Goal: Task Accomplishment & Management: Use online tool/utility

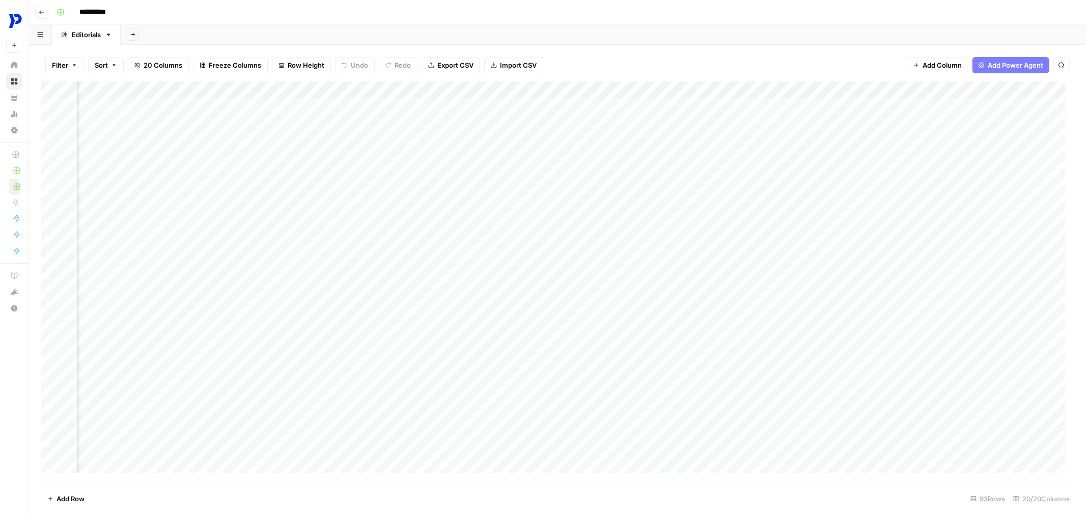
scroll to position [0, 923]
click at [320, 342] on div "Add Column" at bounding box center [557, 281] width 1032 height 401
click at [320, 342] on body "**********" at bounding box center [543, 257] width 1086 height 515
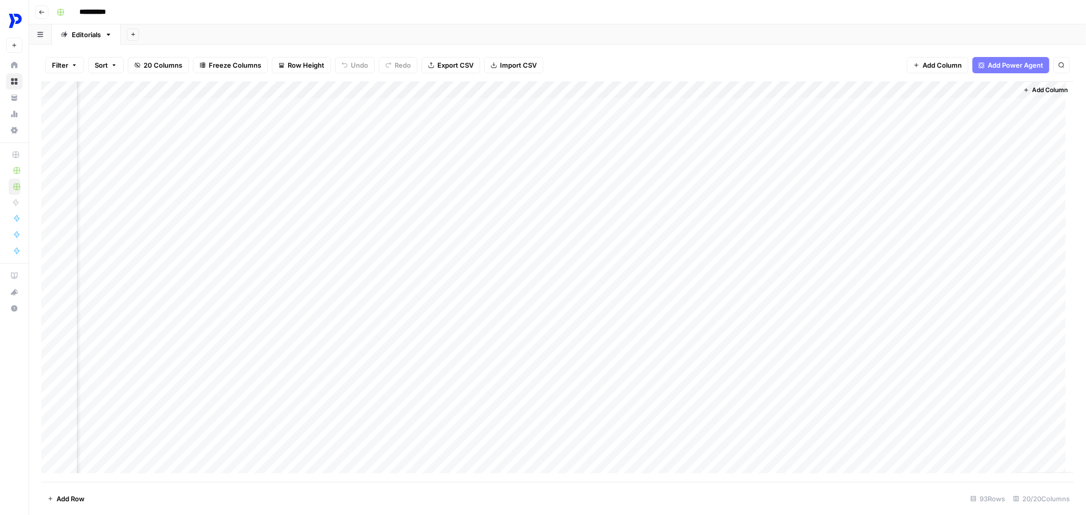
click at [496, 333] on div "Add Column" at bounding box center [557, 281] width 1032 height 401
click at [325, 327] on div "Add Column" at bounding box center [557, 281] width 1032 height 401
click at [294, 396] on div "Add Column" at bounding box center [557, 281] width 1032 height 401
click at [355, 332] on div "Add Column" at bounding box center [557, 281] width 1032 height 401
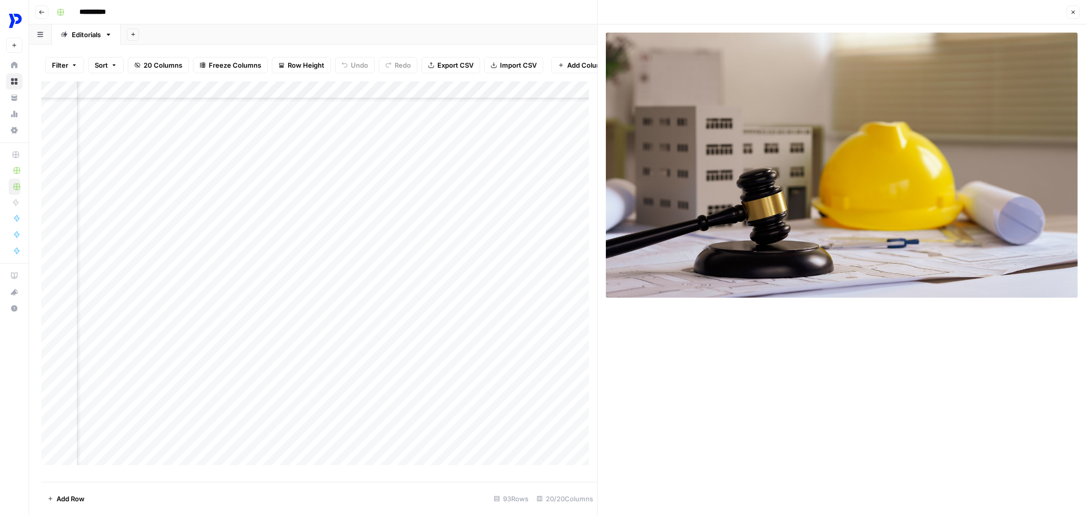
scroll to position [79, 923]
click at [711, 85] on img at bounding box center [842, 165] width 472 height 265
click at [220, 267] on div "Add Column" at bounding box center [319, 277] width 556 height 392
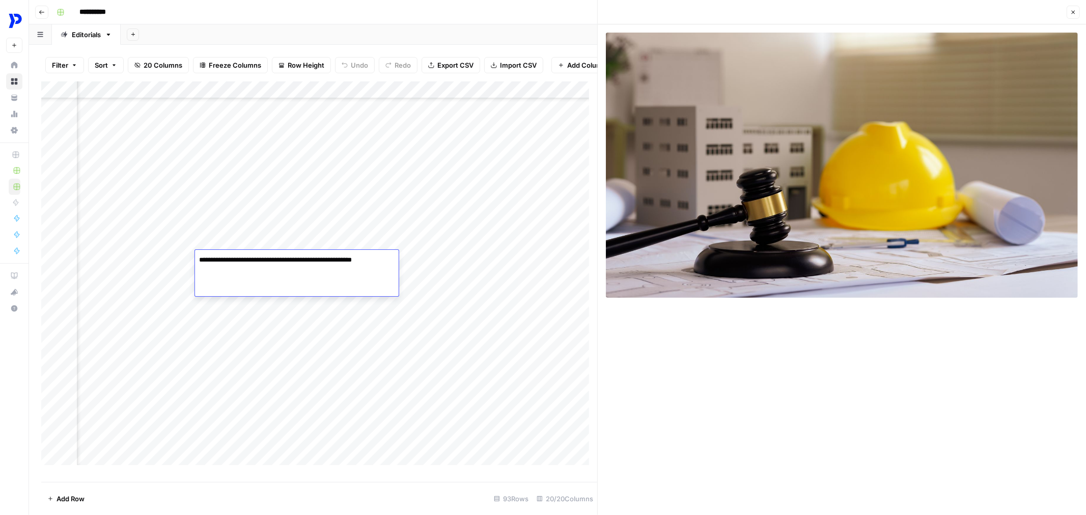
click at [220, 267] on textarea "**********" at bounding box center [297, 265] width 204 height 24
paste textarea
type textarea "**********"
click at [494, 282] on div "Add Column" at bounding box center [319, 277] width 556 height 392
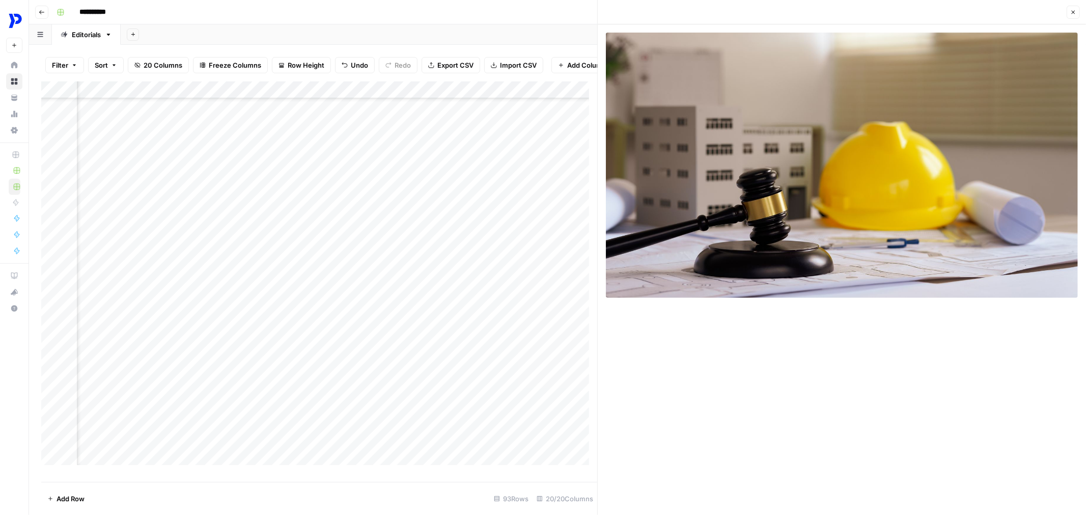
click at [505, 259] on div "Add Column" at bounding box center [319, 277] width 556 height 392
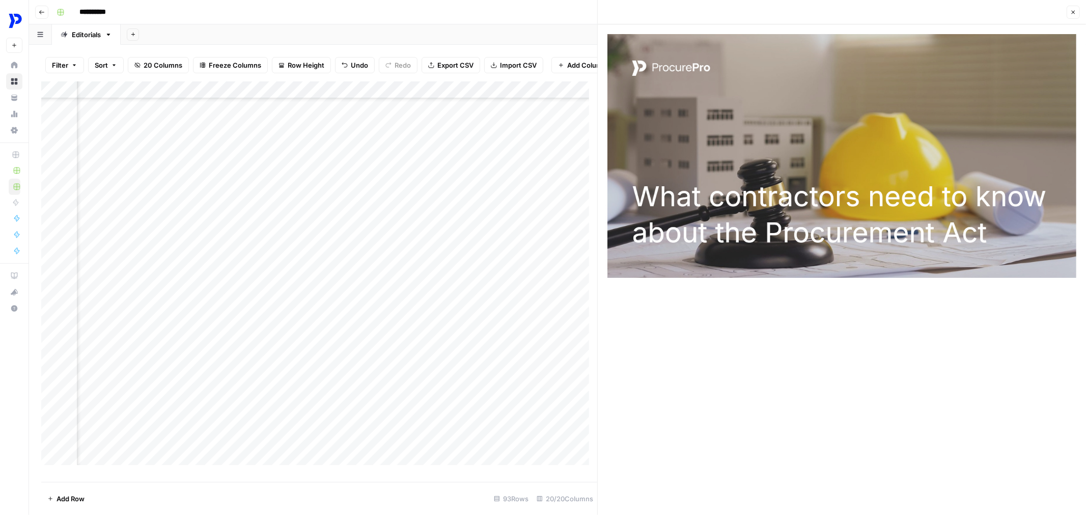
click at [412, 257] on div "Add Column" at bounding box center [319, 277] width 556 height 392
click at [460, 262] on div "Add Column" at bounding box center [319, 277] width 556 height 392
click at [460, 262] on input "**********" at bounding box center [508, 262] width 163 height 12
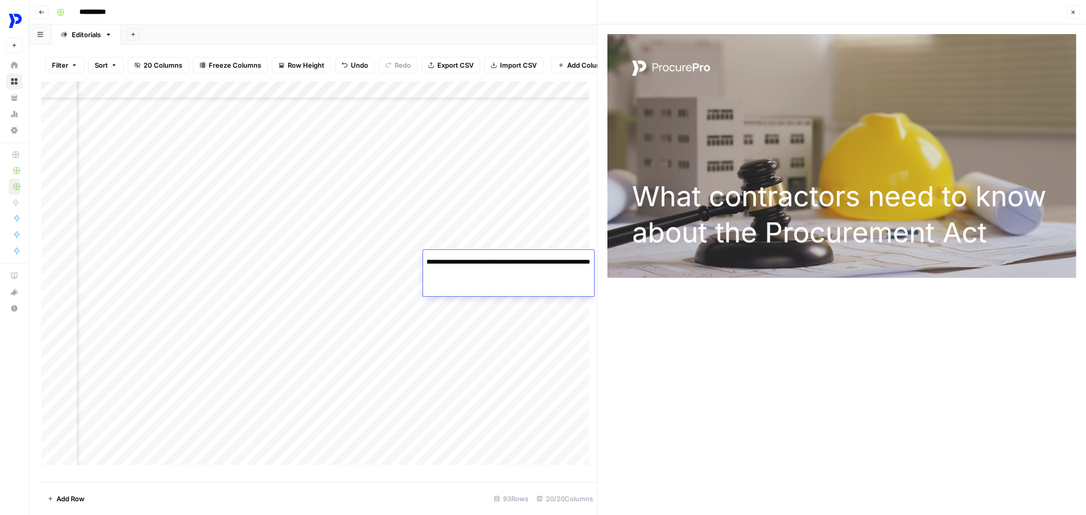
click at [488, 322] on div "Add Column" at bounding box center [319, 277] width 556 height 392
click at [507, 257] on div "Add Column" at bounding box center [319, 277] width 556 height 392
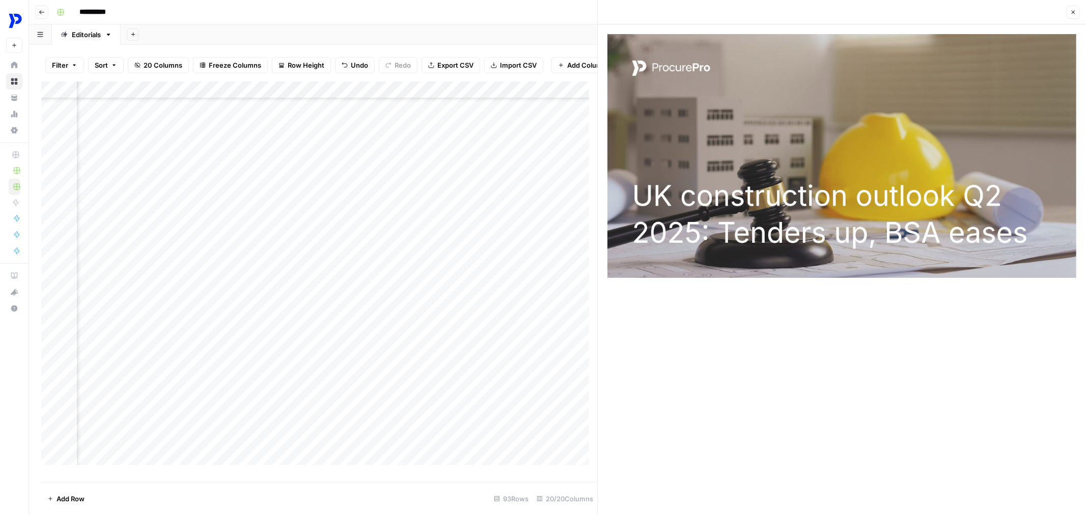
click at [994, 59] on img at bounding box center [842, 156] width 472 height 247
